Goal: Download file/media

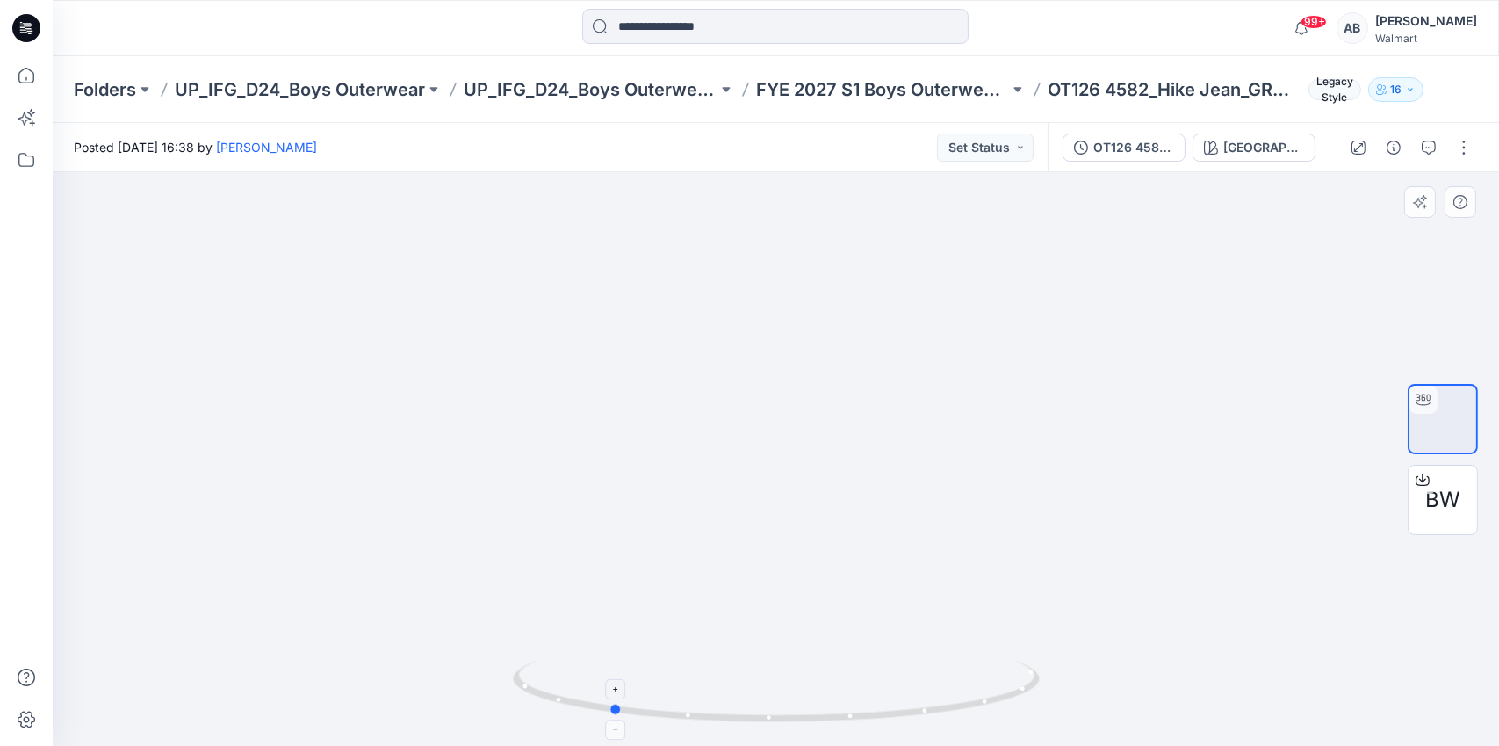
drag, startPoint x: 907, startPoint y: 712, endPoint x: 741, endPoint y: 725, distance: 166.5
click at [741, 725] on icon at bounding box center [778, 694] width 531 height 66
drag, startPoint x: 877, startPoint y: 528, endPoint x: 827, endPoint y: 500, distance: 57.4
click at [827, 500] on div at bounding box center [776, 459] width 1447 height 574
drag, startPoint x: 884, startPoint y: 716, endPoint x: 677, endPoint y: 726, distance: 206.7
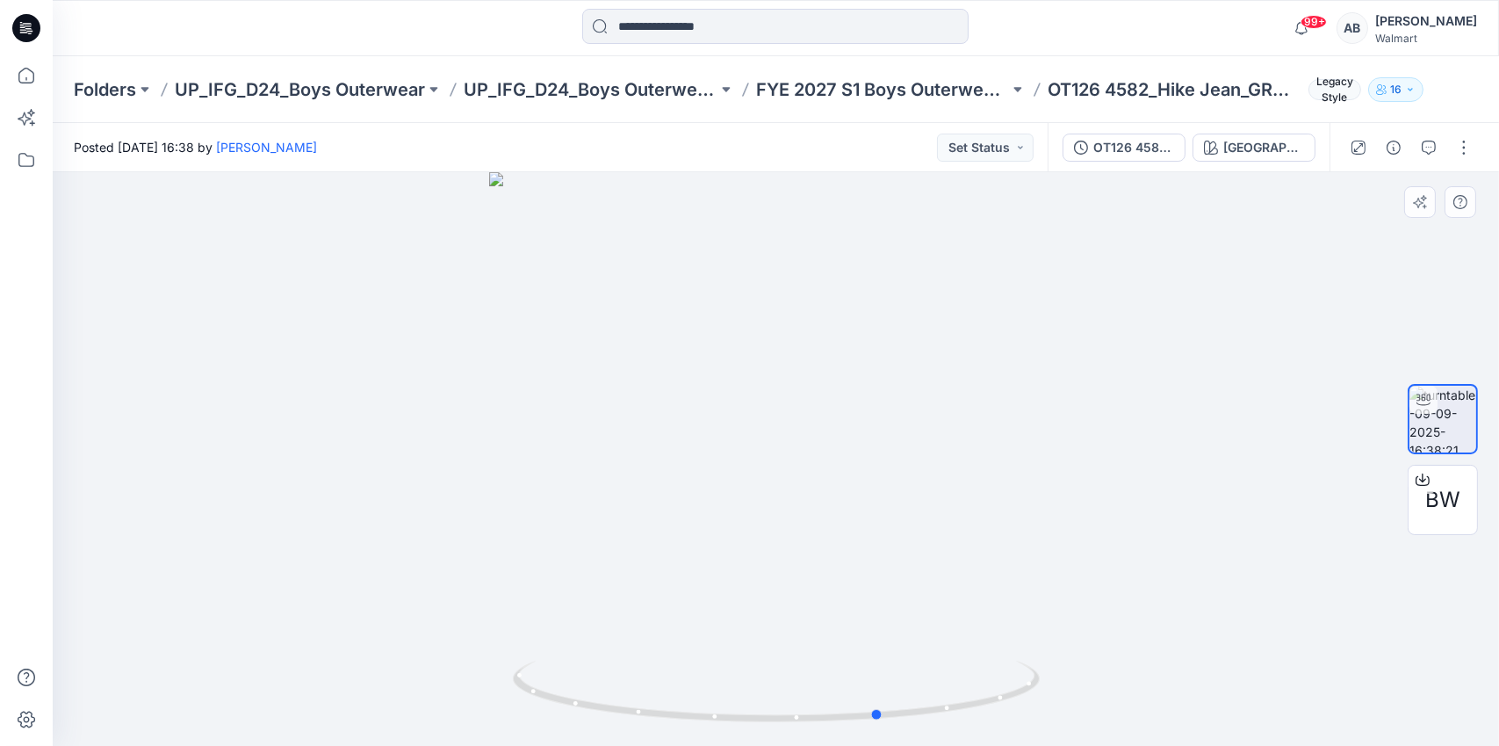
click at [677, 726] on div at bounding box center [776, 459] width 1447 height 574
click at [1143, 260] on img at bounding box center [776, 389] width 853 height 713
drag, startPoint x: 1030, startPoint y: 615, endPoint x: 849, endPoint y: 638, distance: 183.3
click at [849, 638] on img at bounding box center [776, 400] width 853 height 690
drag, startPoint x: 913, startPoint y: 706, endPoint x: 876, endPoint y: 723, distance: 40.5
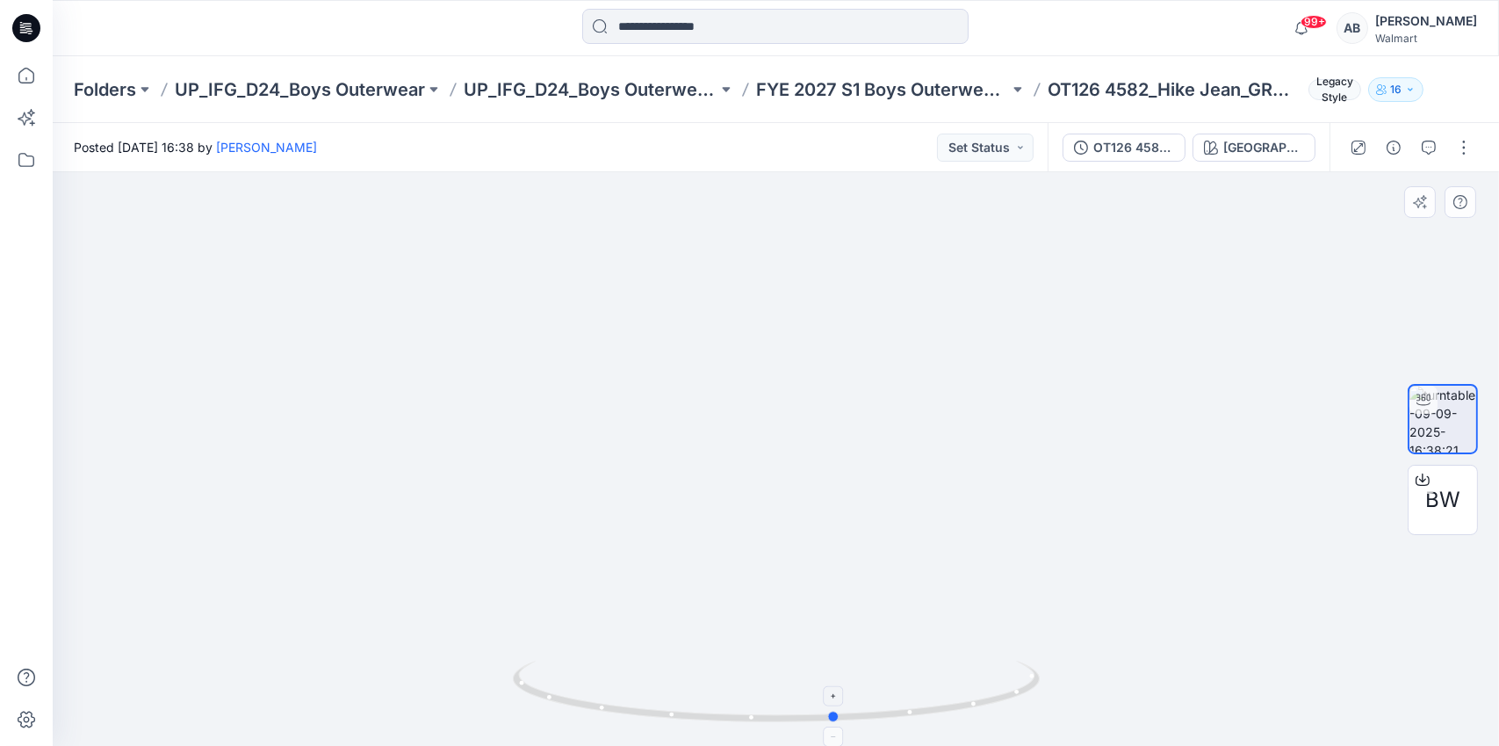
click at [876, 723] on icon at bounding box center [778, 694] width 531 height 66
drag, startPoint x: 579, startPoint y: 571, endPoint x: 822, endPoint y: 542, distance: 245.0
click at [822, 542] on img at bounding box center [776, 452] width 853 height 853
drag, startPoint x: 900, startPoint y: 716, endPoint x: 606, endPoint y: 711, distance: 294.3
click at [606, 711] on icon at bounding box center [778, 694] width 531 height 66
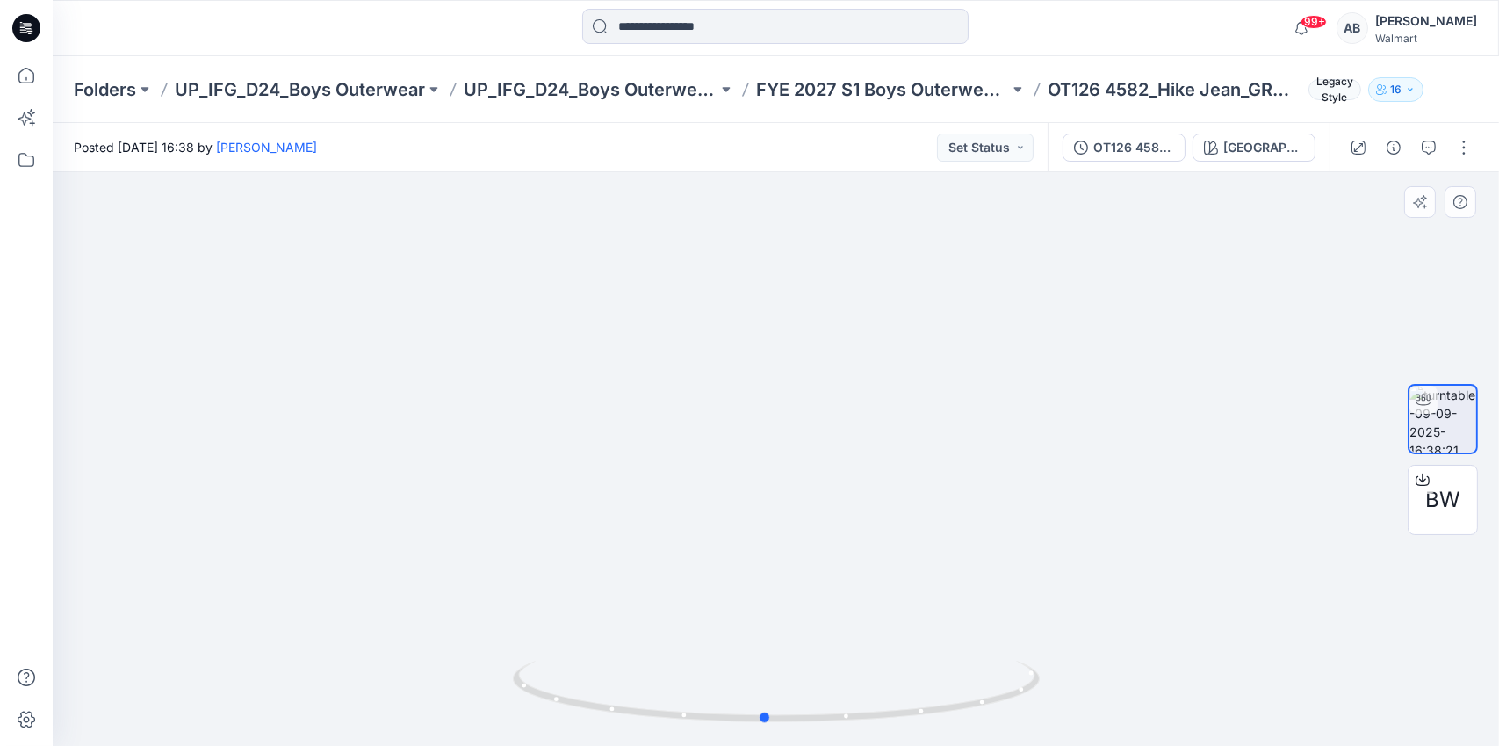
drag, startPoint x: 878, startPoint y: 716, endPoint x: 1101, endPoint y: 678, distance: 226.3
click at [1101, 678] on div at bounding box center [776, 459] width 1447 height 574
drag, startPoint x: 912, startPoint y: 494, endPoint x: 1022, endPoint y: 494, distance: 109.8
click at [1022, 494] on div at bounding box center [776, 459] width 1447 height 574
drag, startPoint x: 1007, startPoint y: 499, endPoint x: 399, endPoint y: 498, distance: 607.8
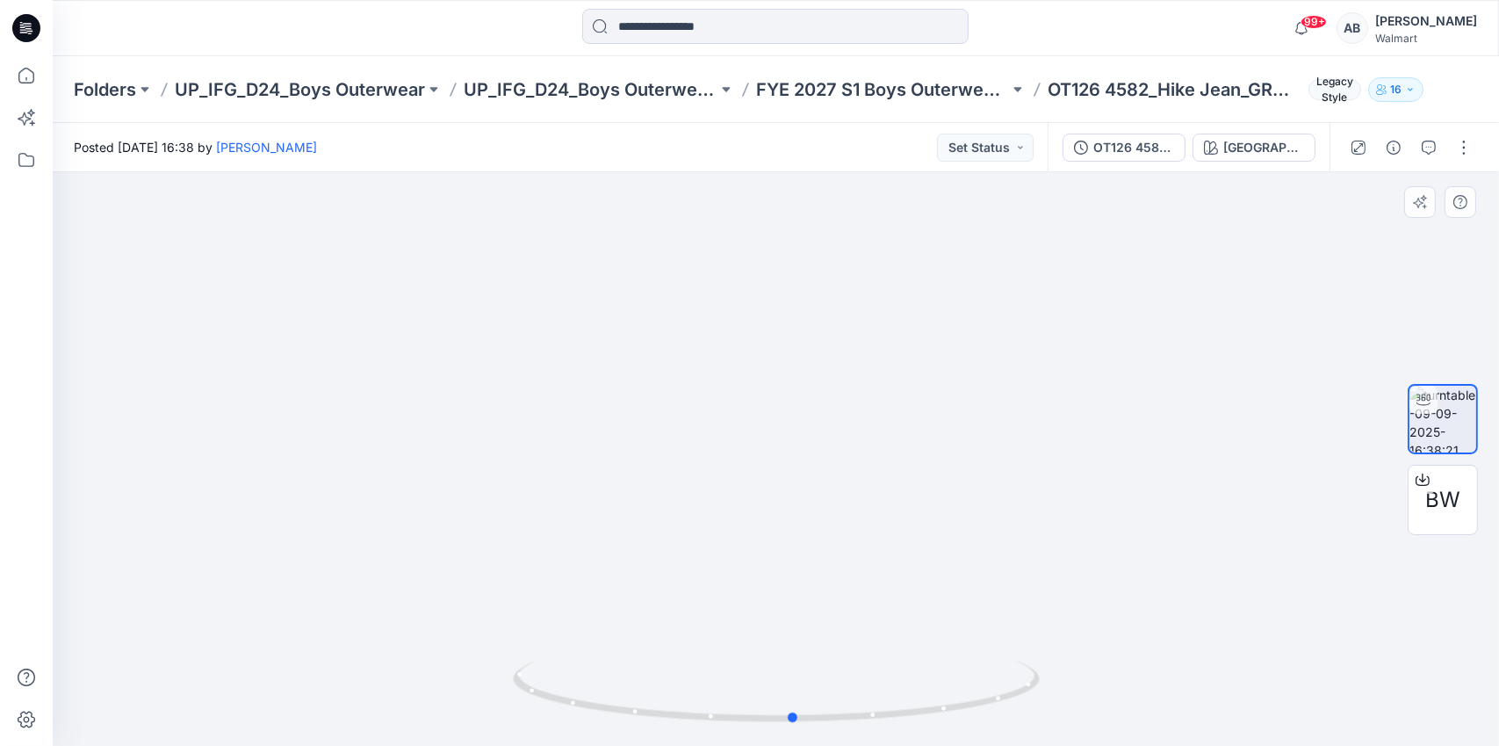
click at [399, 498] on div at bounding box center [776, 459] width 1447 height 574
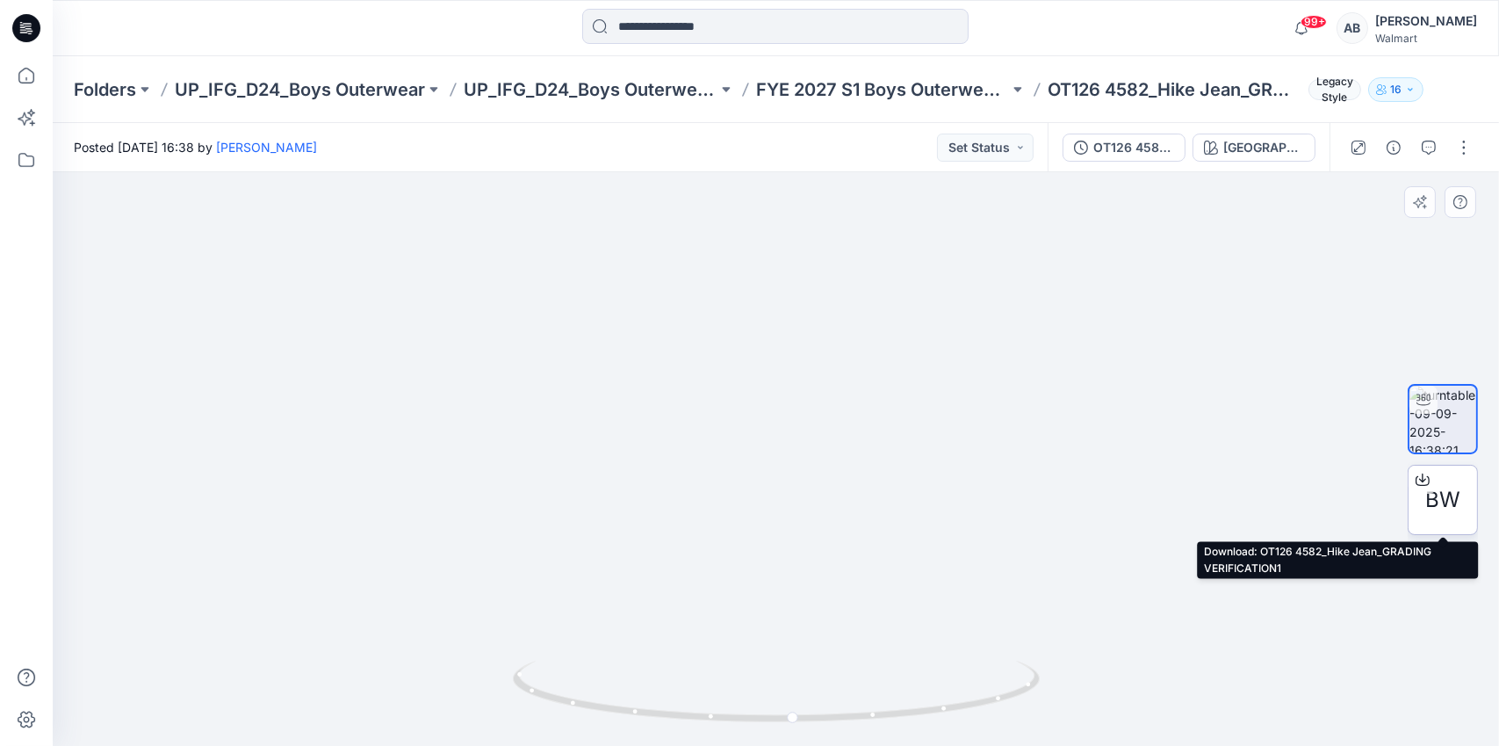
click at [1424, 480] on icon at bounding box center [1422, 477] width 7 height 9
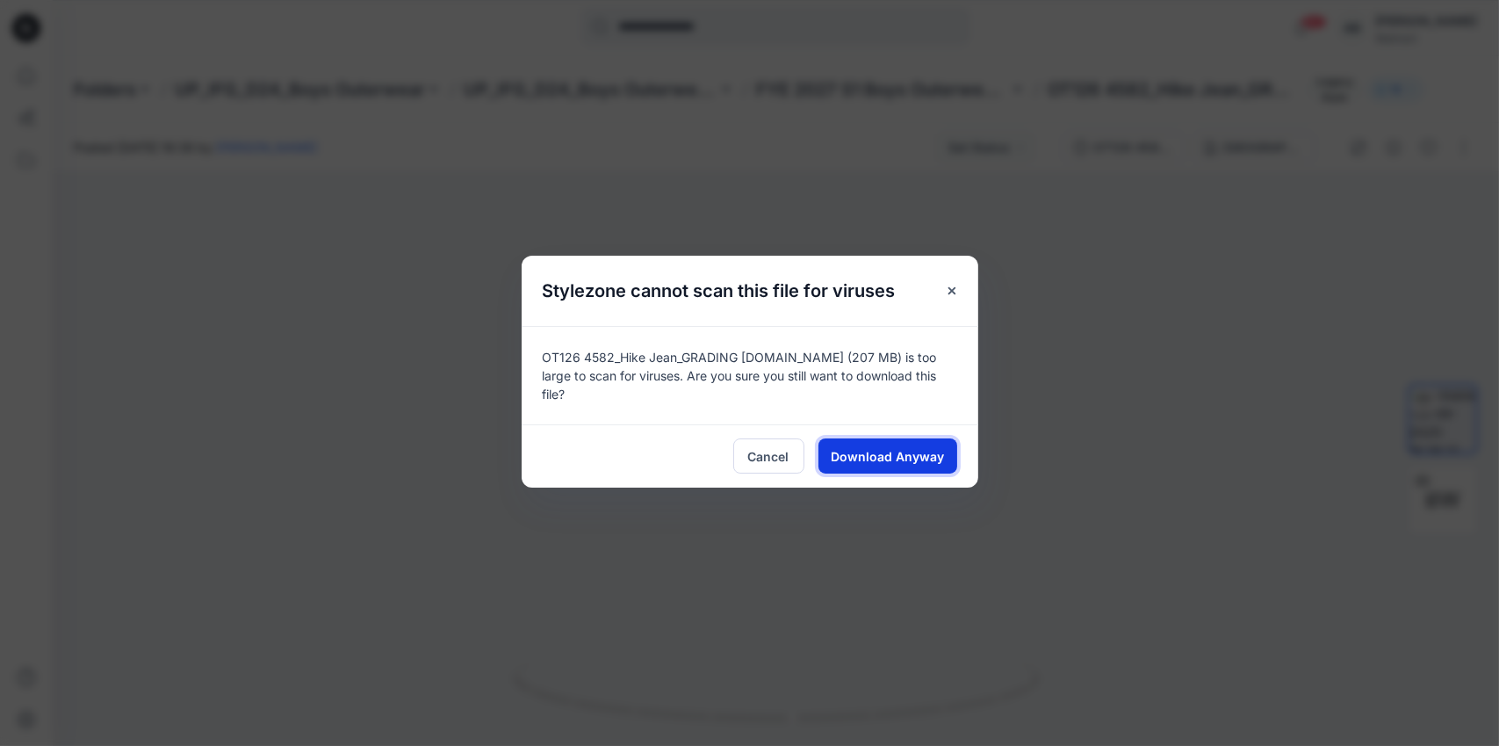
click at [917, 455] on span "Download Anyway" at bounding box center [887, 456] width 113 height 18
